Goal: Obtain resource: Download file/media

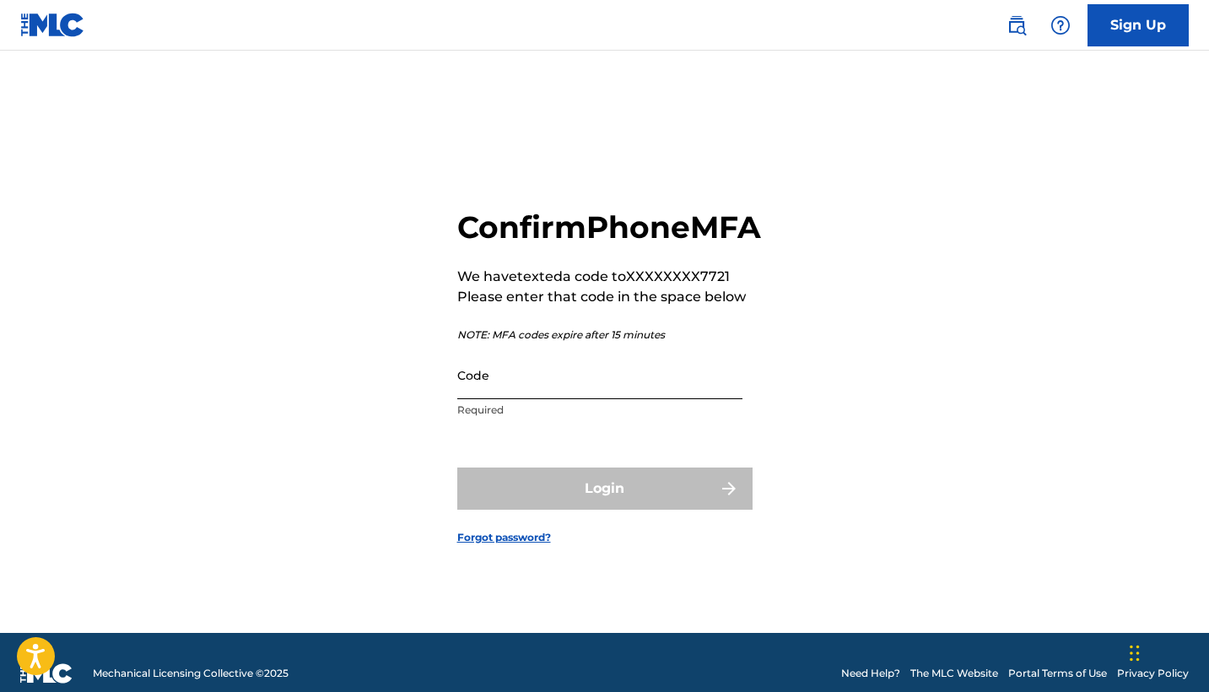
click at [667, 399] on input "Code" at bounding box center [599, 375] width 285 height 48
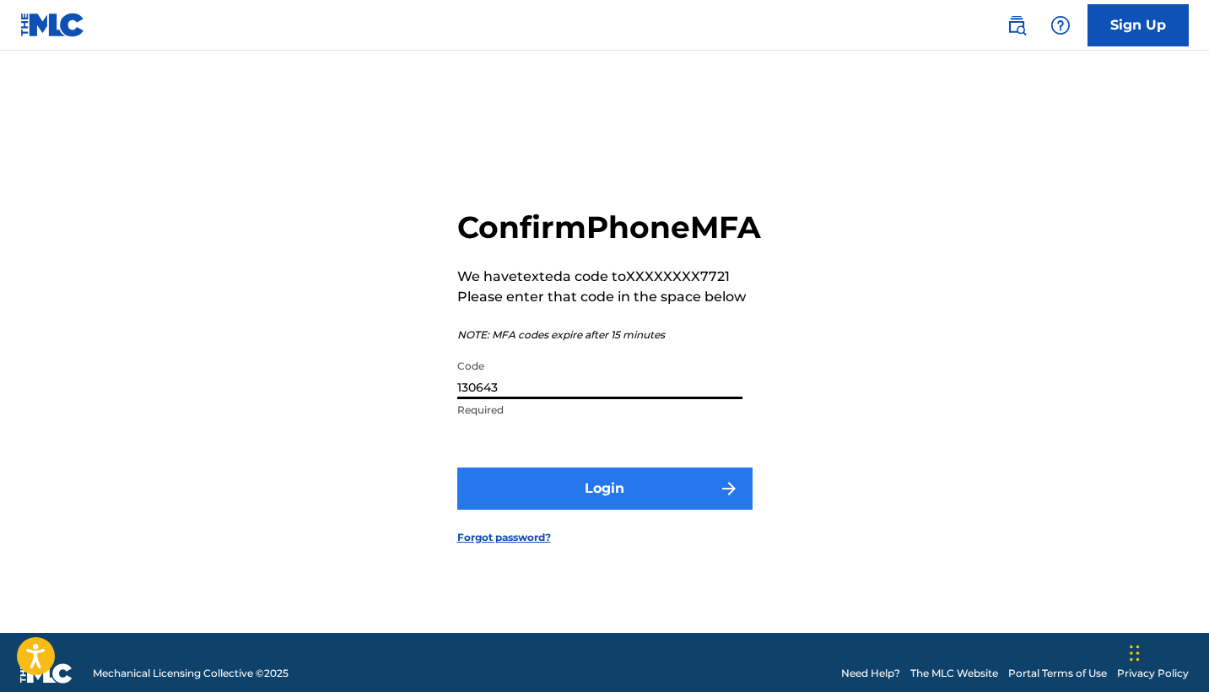
type input "130643"
click at [641, 501] on button "Login" at bounding box center [604, 489] width 295 height 42
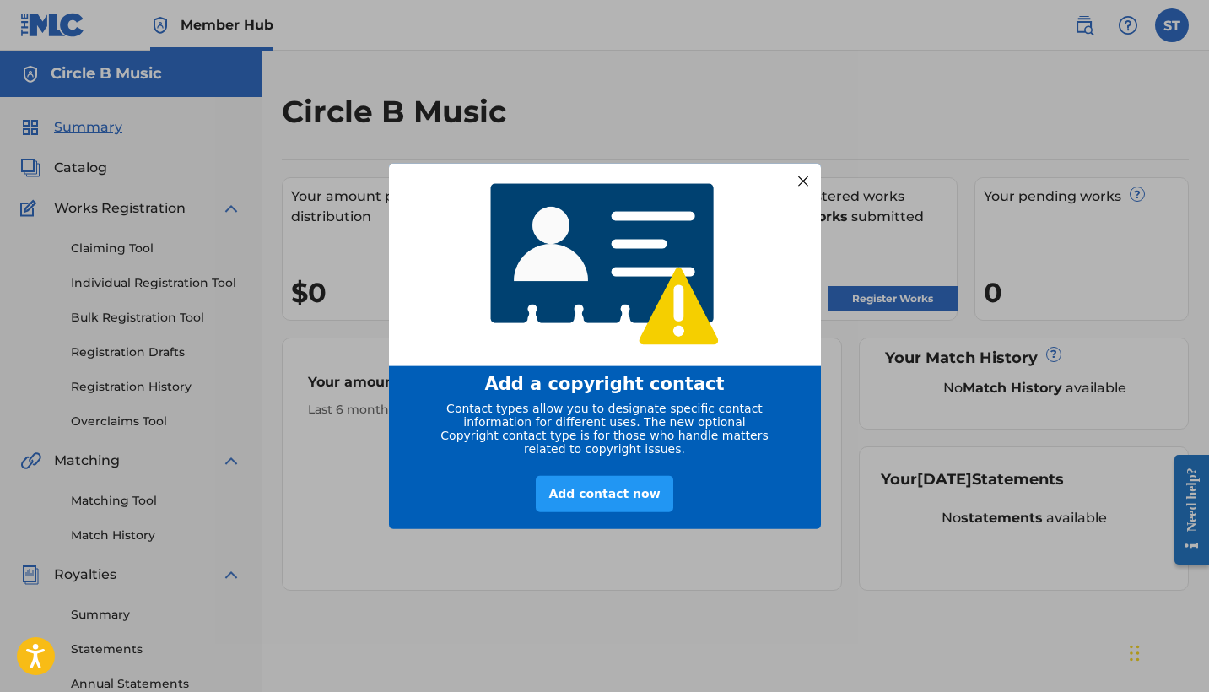
click at [799, 176] on div at bounding box center [803, 181] width 22 height 22
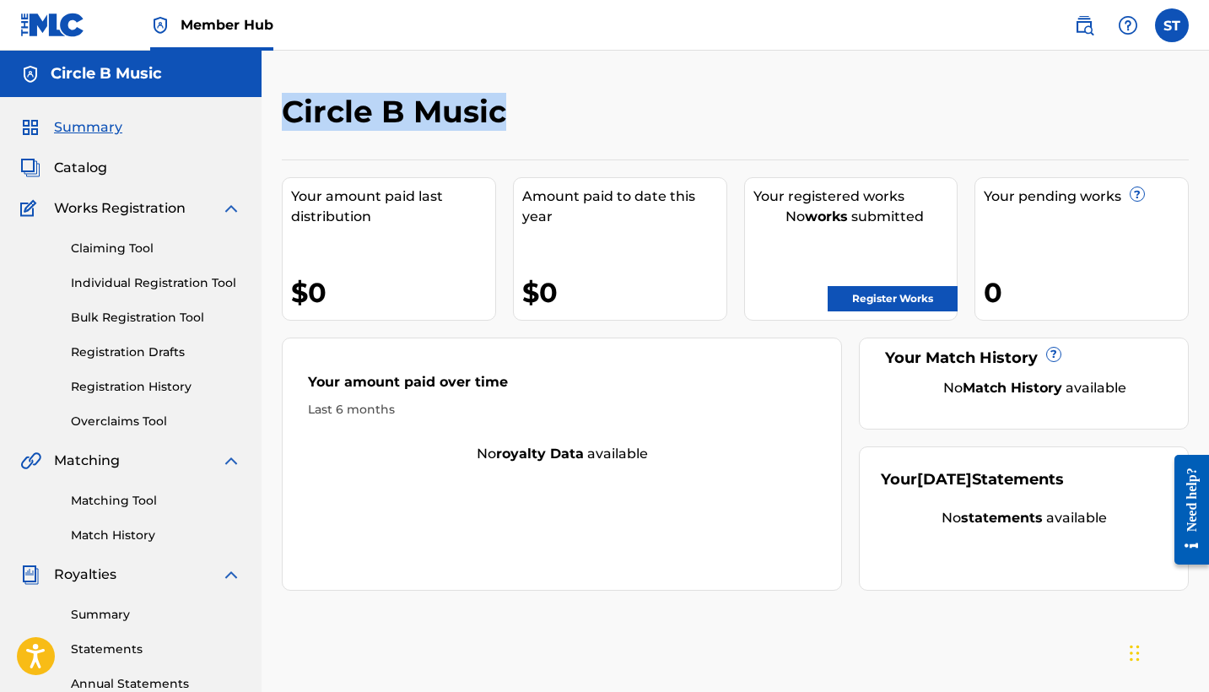
drag, startPoint x: 513, startPoint y: 119, endPoint x: 293, endPoint y: 113, distance: 220.4
click at [293, 113] on h2 "Circle B Music" at bounding box center [398, 112] width 233 height 38
click at [614, 143] on div "Circle B Music Your amount paid last distribution $0 Amount paid to date this y…" at bounding box center [735, 342] width 907 height 498
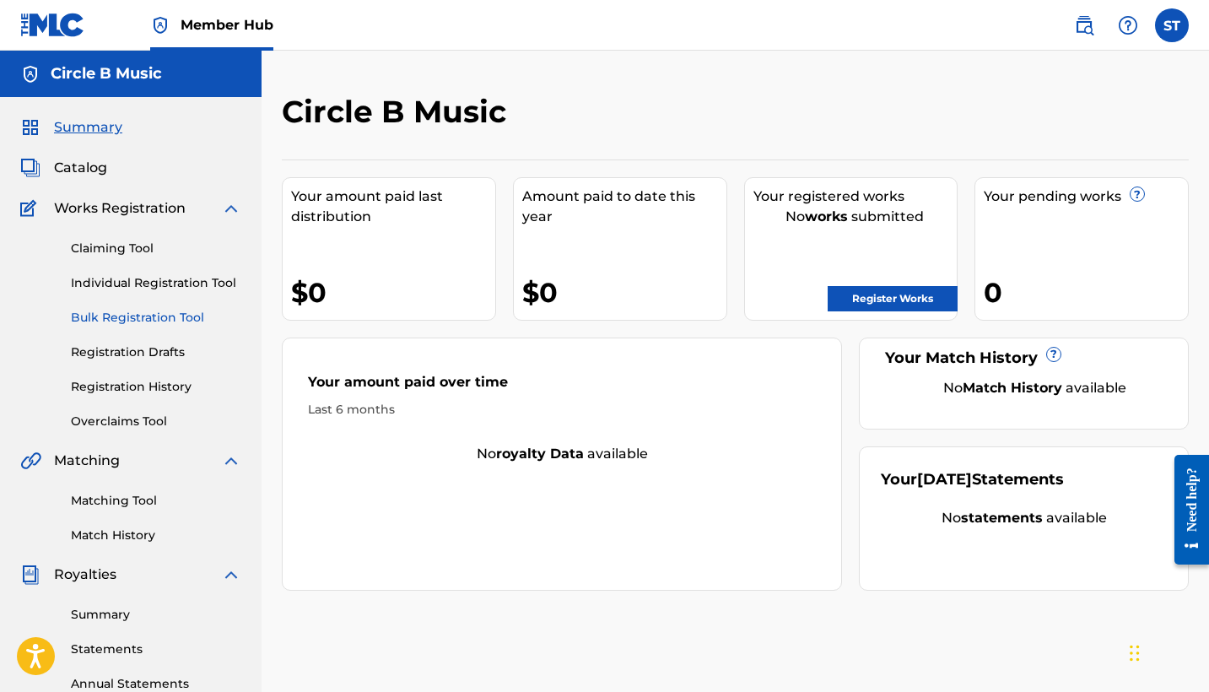
click at [133, 320] on link "Bulk Registration Tool" at bounding box center [156, 318] width 170 height 18
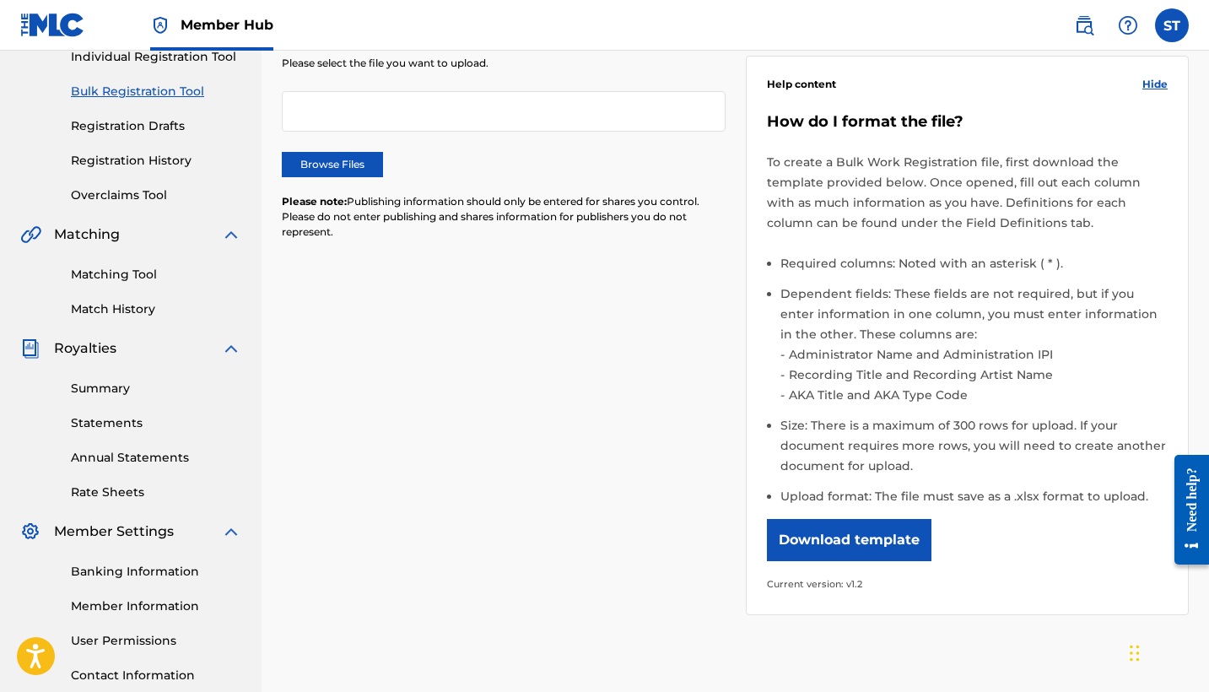
scroll to position [227, 0]
click at [836, 546] on button "Download template" at bounding box center [849, 539] width 165 height 42
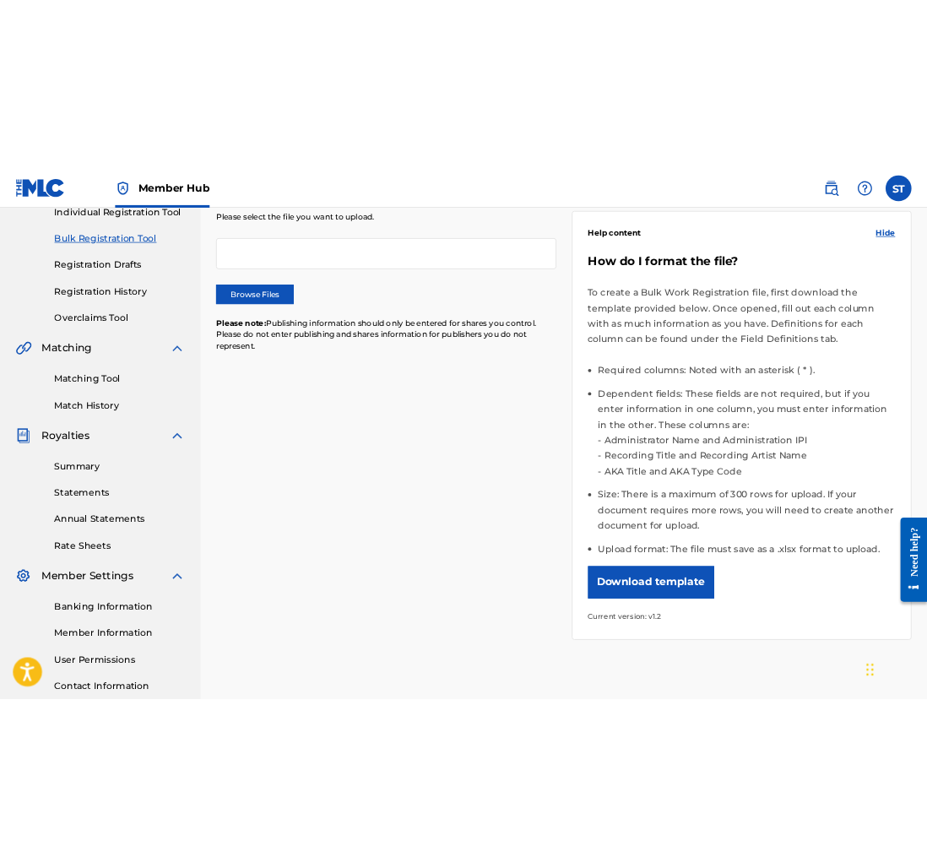
scroll to position [158, 0]
